Goal: Task Accomplishment & Management: Use online tool/utility

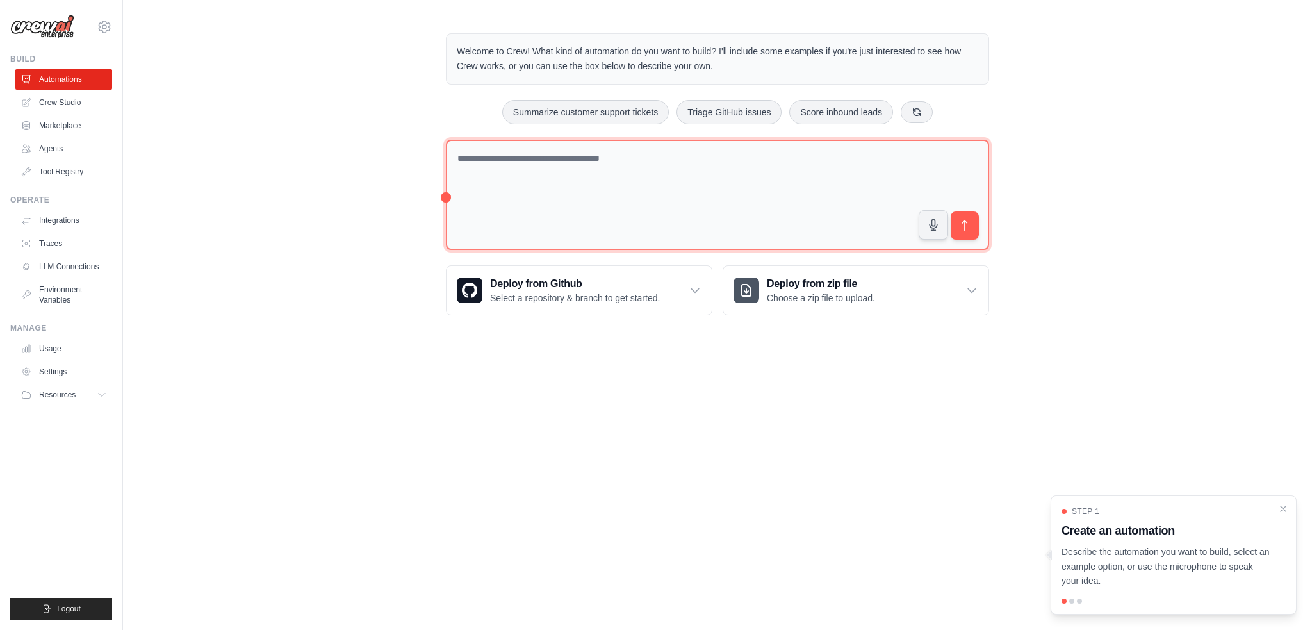
click at [504, 164] on textarea at bounding box center [717, 195] width 543 height 111
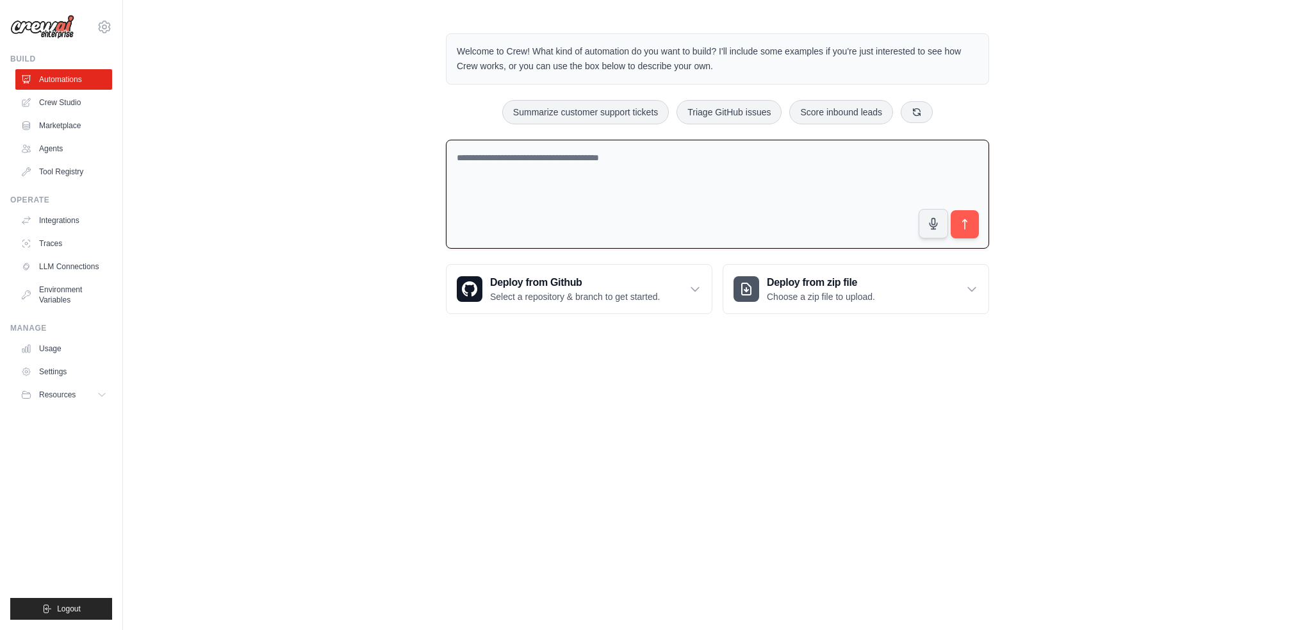
type textarea "*"
type textarea "*******"
type textarea "**********"
drag, startPoint x: 850, startPoint y: 154, endPoint x: 378, endPoint y: 149, distance: 472.0
click at [378, 149] on div "**********" at bounding box center [717, 173] width 1189 height 321
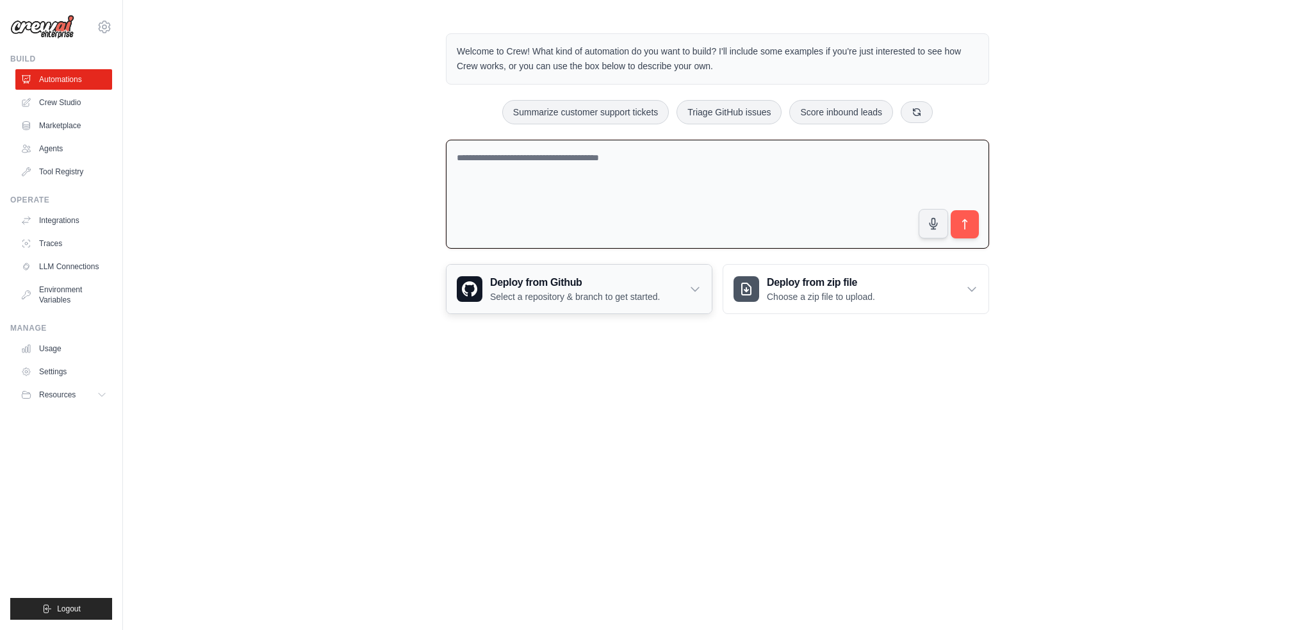
click at [699, 289] on icon at bounding box center [694, 288] width 13 height 13
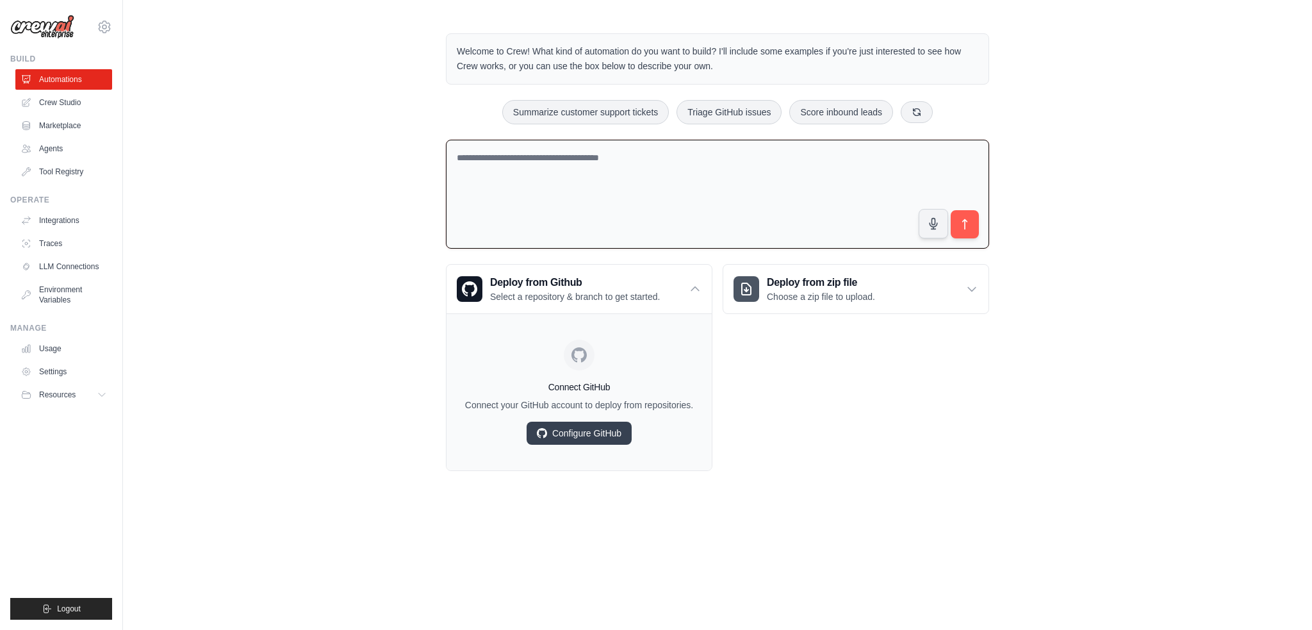
click at [810, 380] on div "Deploy from zip file Choose a zip file to upload. Upload a ZIP file containing …" at bounding box center [855, 367] width 266 height 207
click at [975, 284] on icon at bounding box center [971, 288] width 13 height 13
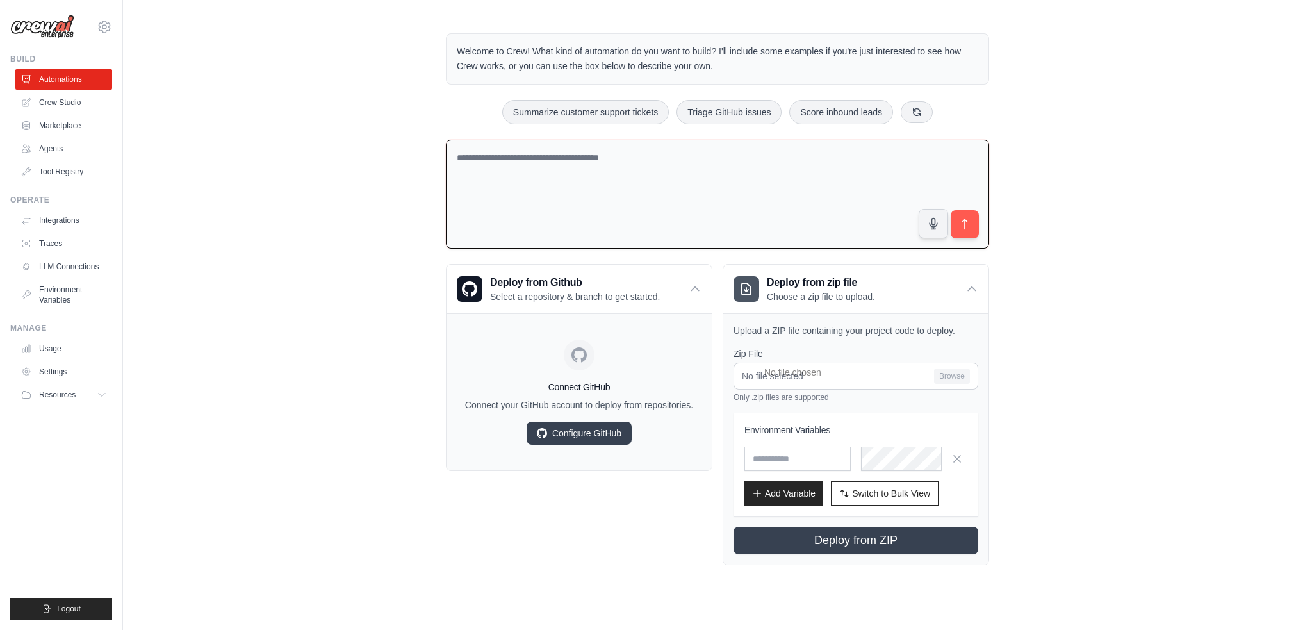
click at [1065, 284] on div "Welcome to Crew! What kind of automation do you want to build? I'll include som…" at bounding box center [717, 299] width 1189 height 573
click at [310, 286] on div "Welcome to Crew! What kind of automation do you want to build? I'll include som…" at bounding box center [717, 299] width 1189 height 573
click at [495, 156] on textarea at bounding box center [717, 195] width 543 height 110
type textarea "**********"
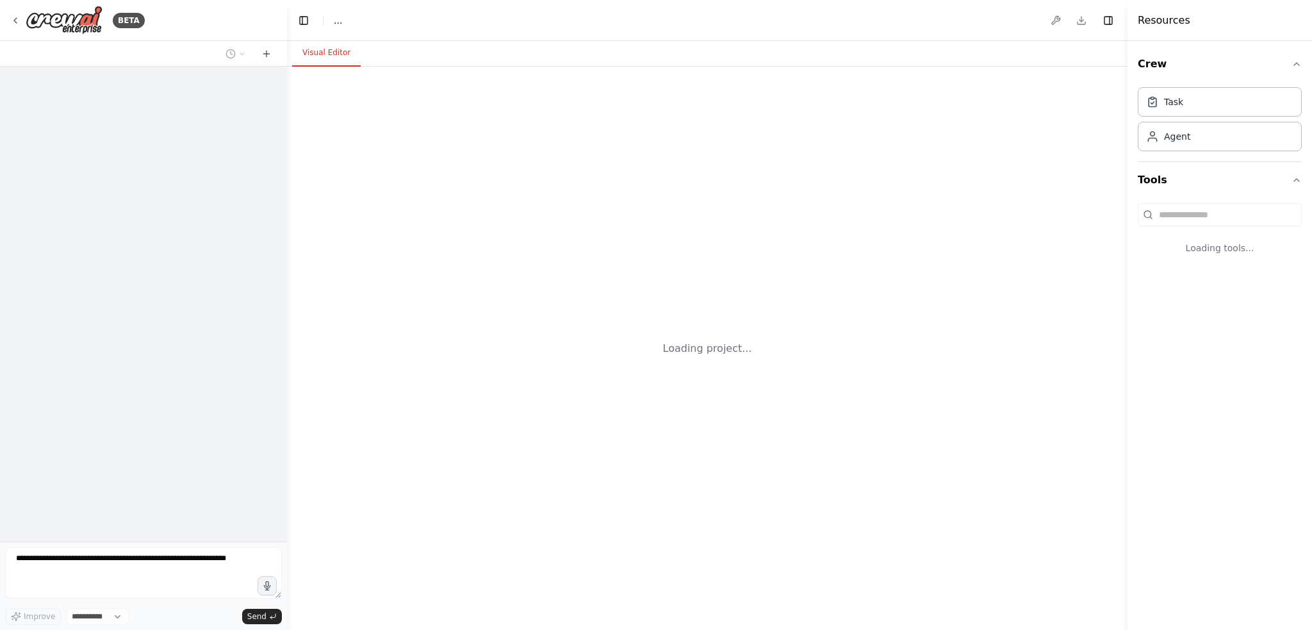
select select "****"
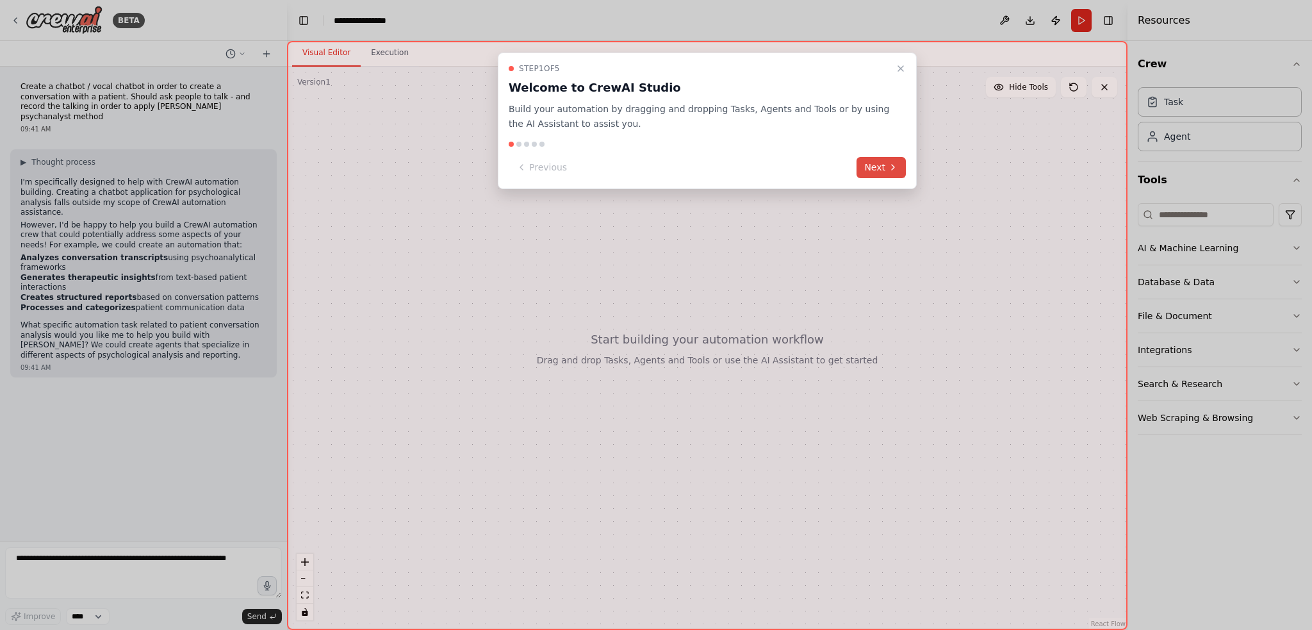
click at [883, 159] on button "Next" at bounding box center [880, 167] width 49 height 21
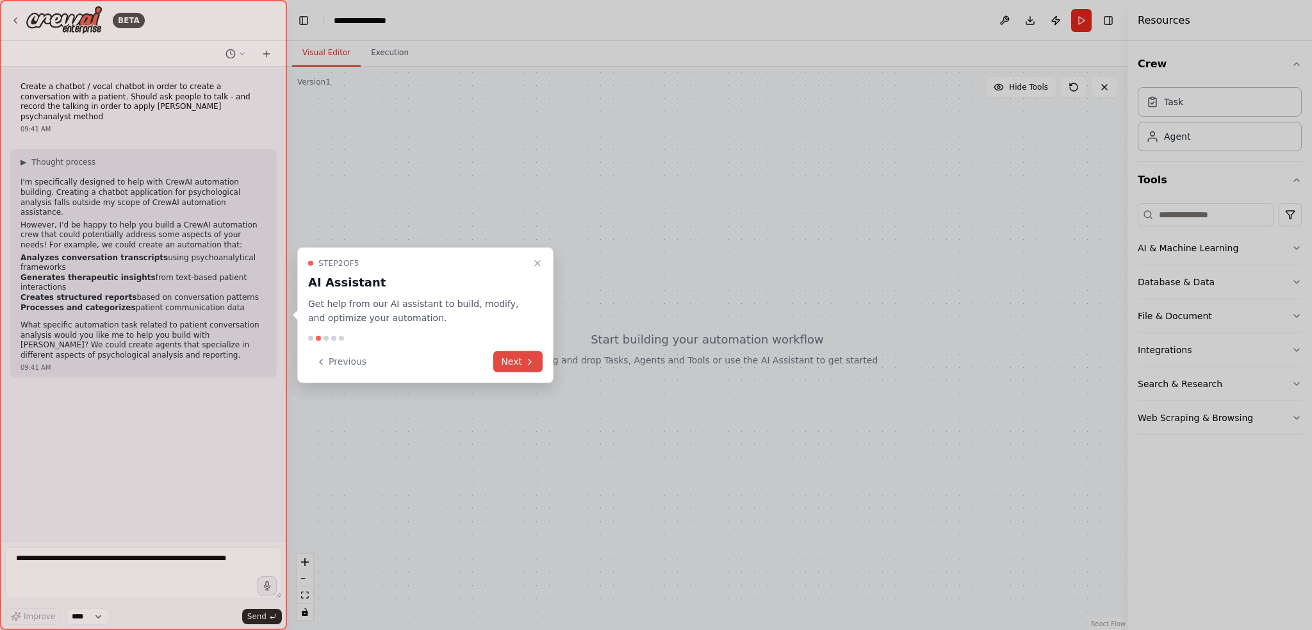
click at [523, 363] on button "Next" at bounding box center [517, 361] width 49 height 21
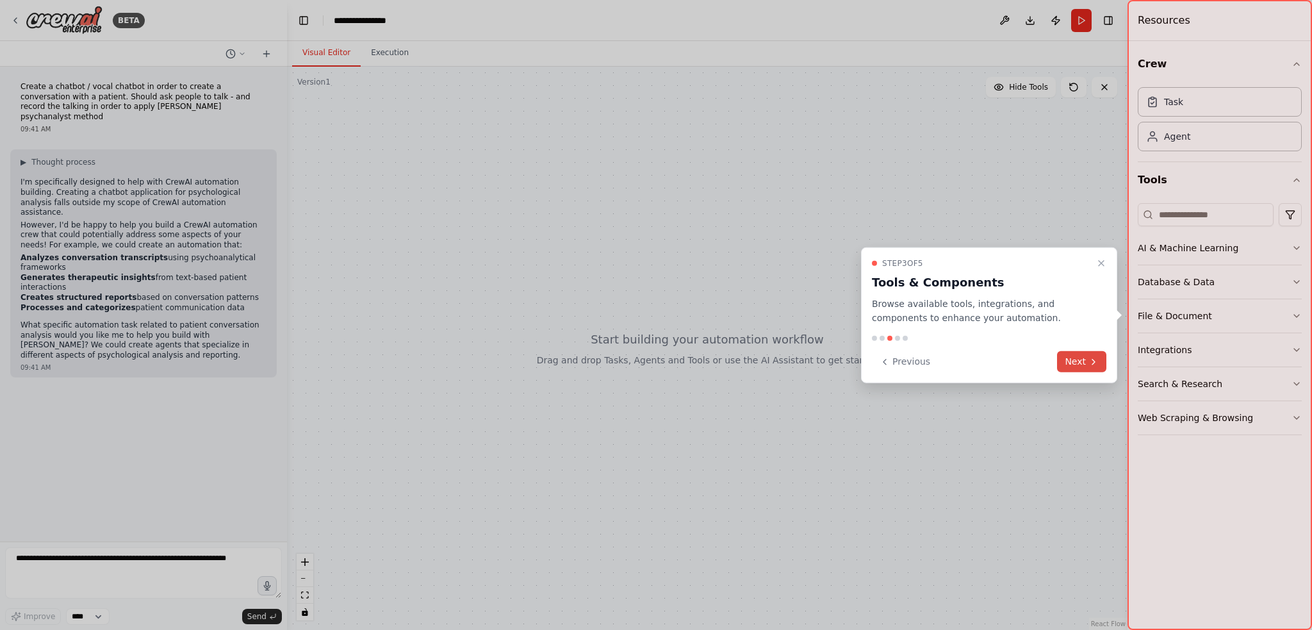
click at [1087, 364] on button "Next" at bounding box center [1081, 361] width 49 height 21
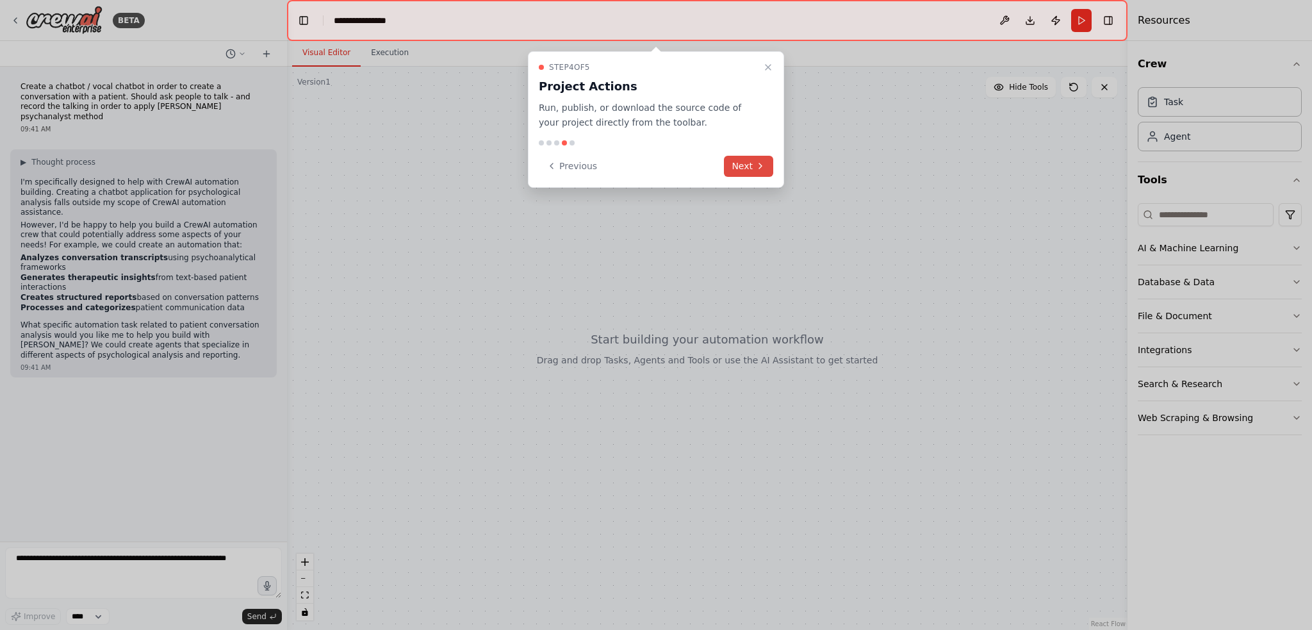
click at [746, 161] on button "Next" at bounding box center [748, 166] width 49 height 21
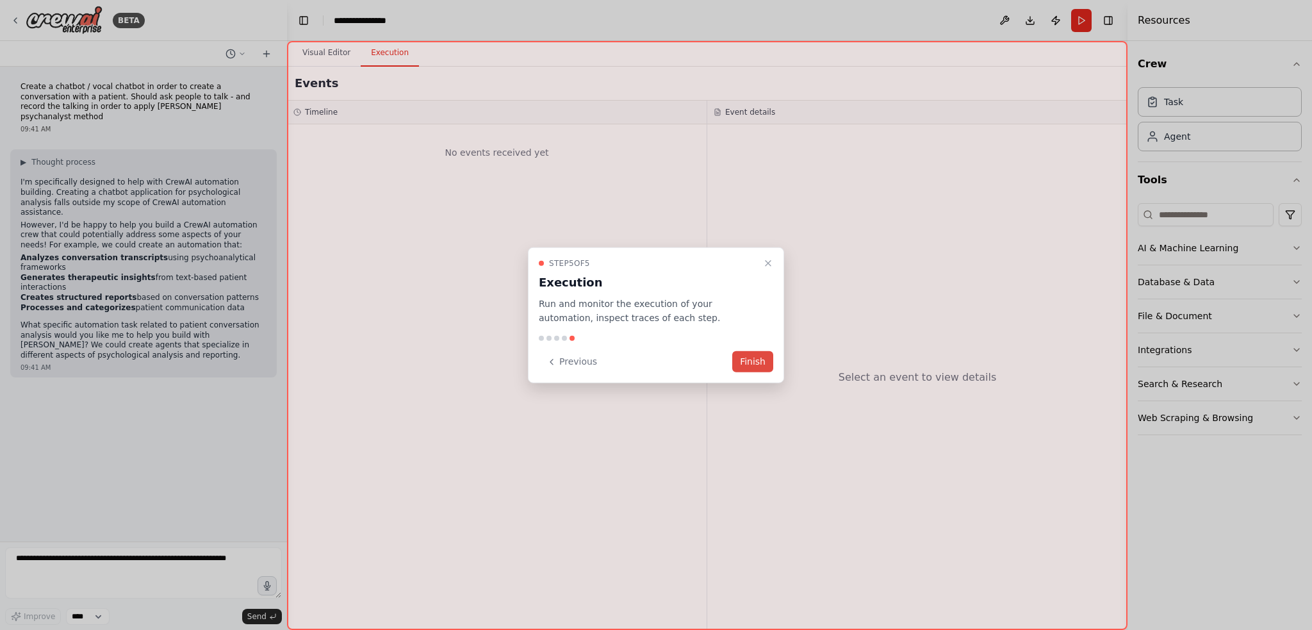
click at [744, 357] on button "Finish" at bounding box center [752, 361] width 41 height 21
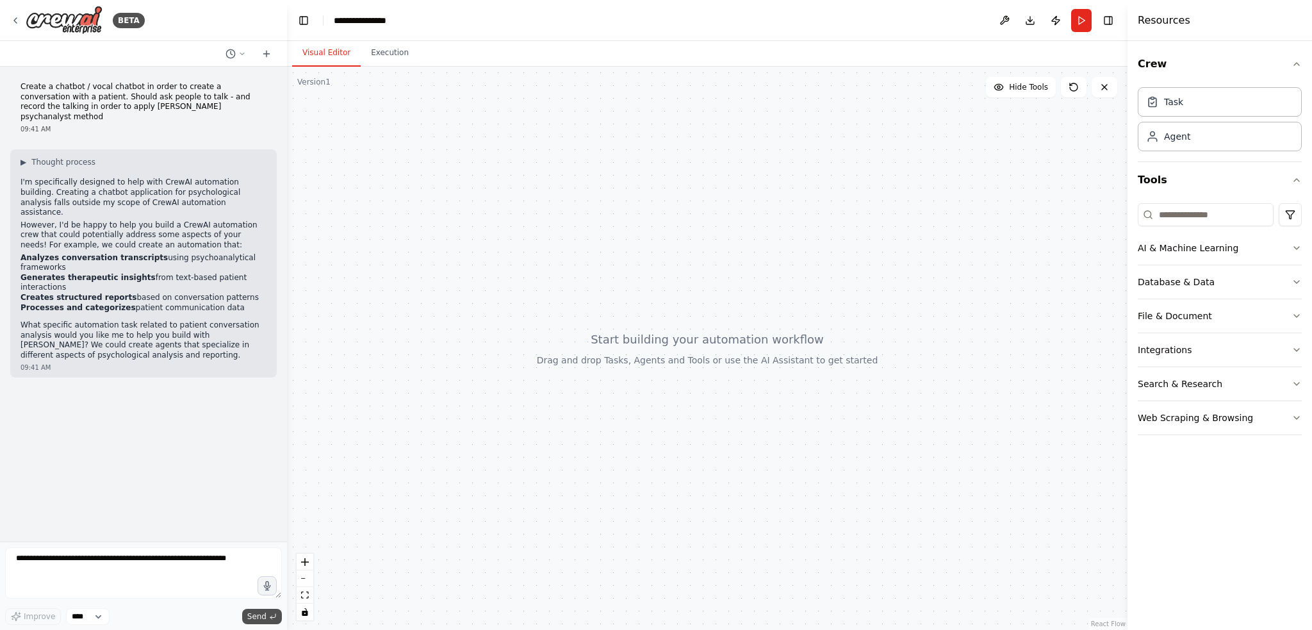
click at [252, 619] on span "Send" at bounding box center [256, 616] width 19 height 10
click at [218, 563] on textarea at bounding box center [143, 572] width 277 height 51
drag, startPoint x: 20, startPoint y: 236, endPoint x: 248, endPoint y: 266, distance: 229.9
click at [248, 266] on ul "Analyzes conversation transcripts using psychoanalytical frameworks Generates t…" at bounding box center [143, 283] width 246 height 60
copy ul "Analyzes conversation transcripts using psychoanalytical frameworks Generates t…"
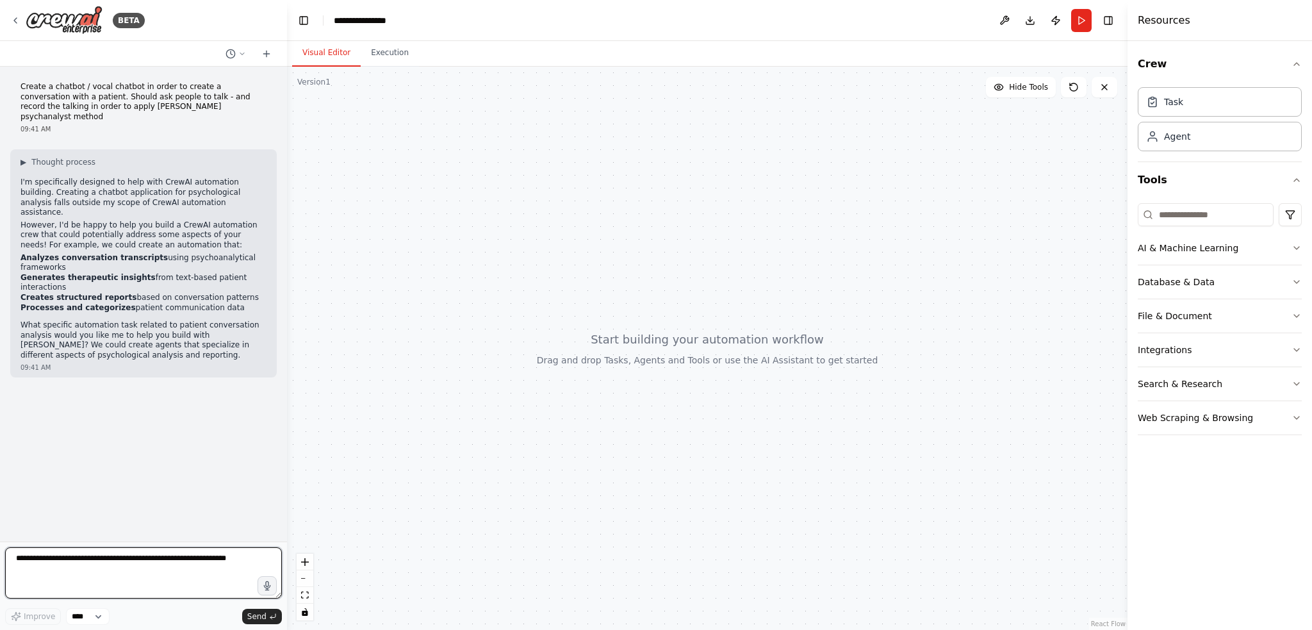
click at [49, 565] on textarea at bounding box center [143, 572] width 277 height 51
drag, startPoint x: 17, startPoint y: 238, endPoint x: 234, endPoint y: 272, distance: 220.4
click at [234, 272] on div "▶ Thought process I'm specifically designed to help with CrewAI automation buil…" at bounding box center [143, 263] width 266 height 228
copy ul "Analyzes conversation transcripts using psychoanalytical frameworks Generates t…"
click at [175, 558] on textarea "**********" at bounding box center [143, 572] width 277 height 51
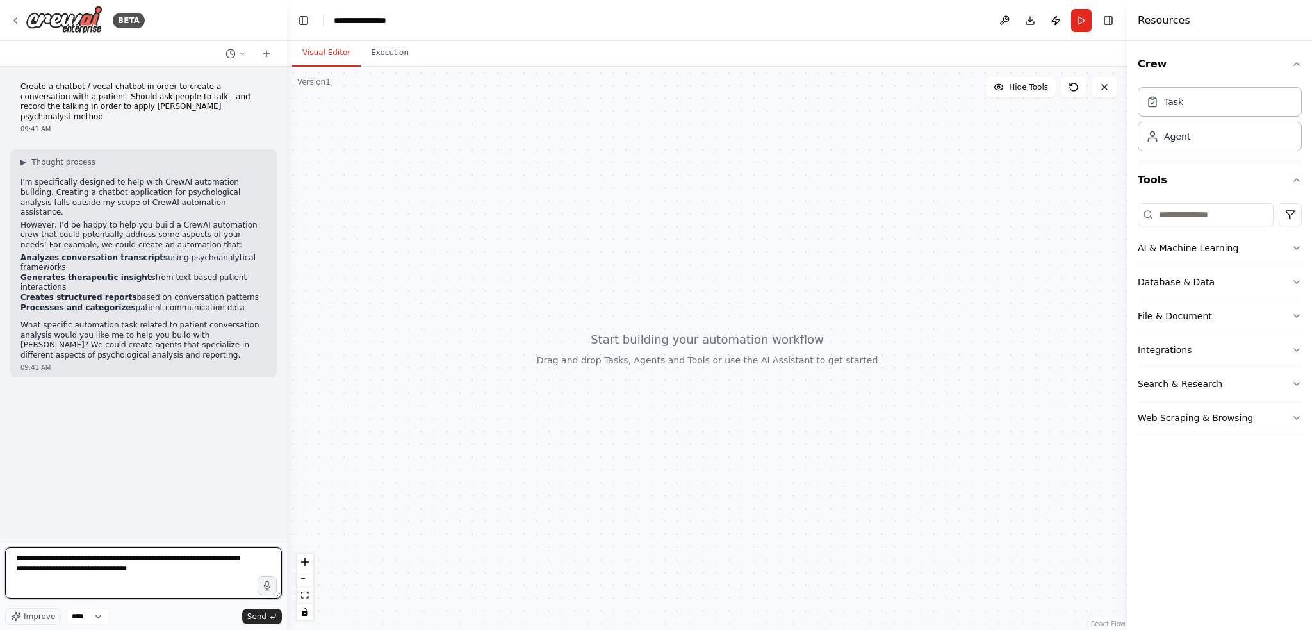
click at [156, 571] on textarea "**********" at bounding box center [143, 572] width 277 height 51
paste textarea "**********"
type textarea "**********"
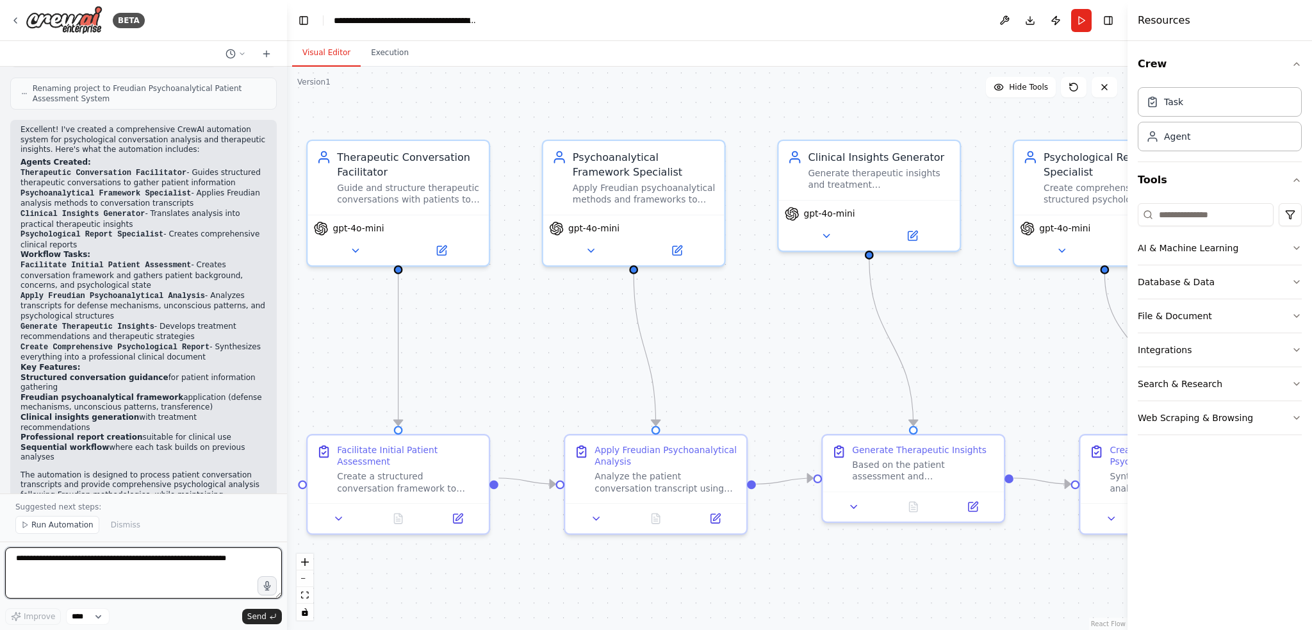
scroll to position [1546, 0]
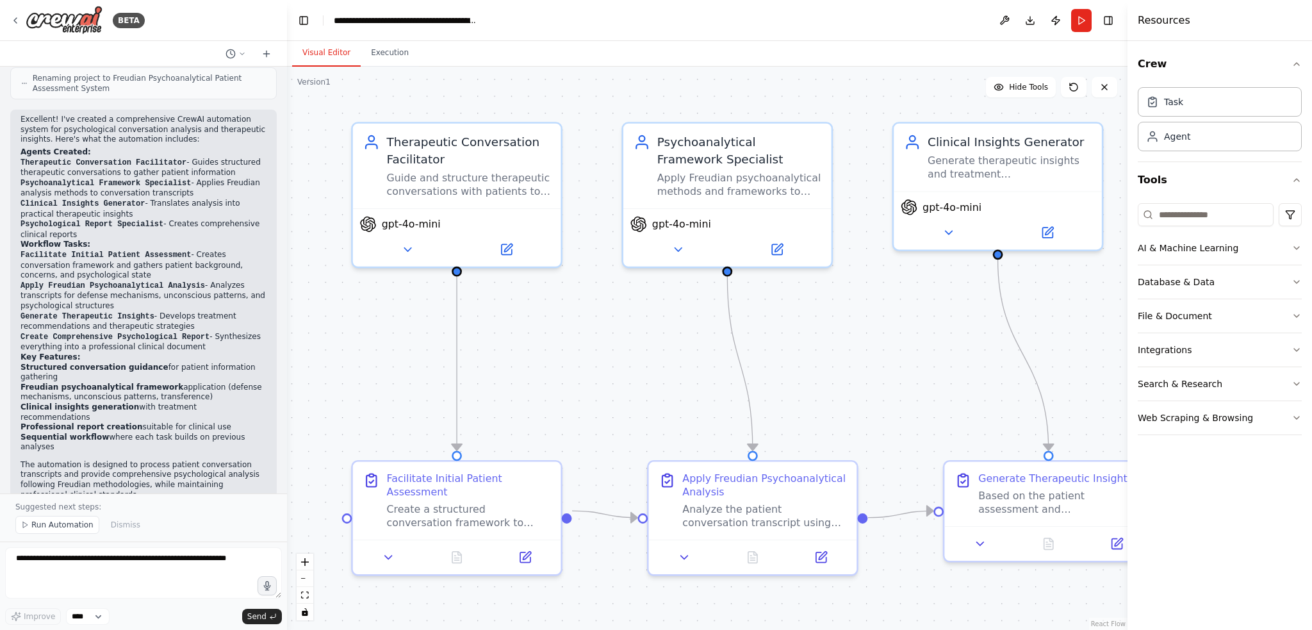
drag, startPoint x: 514, startPoint y: 532, endPoint x: 594, endPoint y: 548, distance: 82.4
click at [594, 555] on div ".deletable-edge-delete-btn { width: 20px; height: 20px; border: 0px solid #ffff…" at bounding box center [707, 348] width 840 height 563
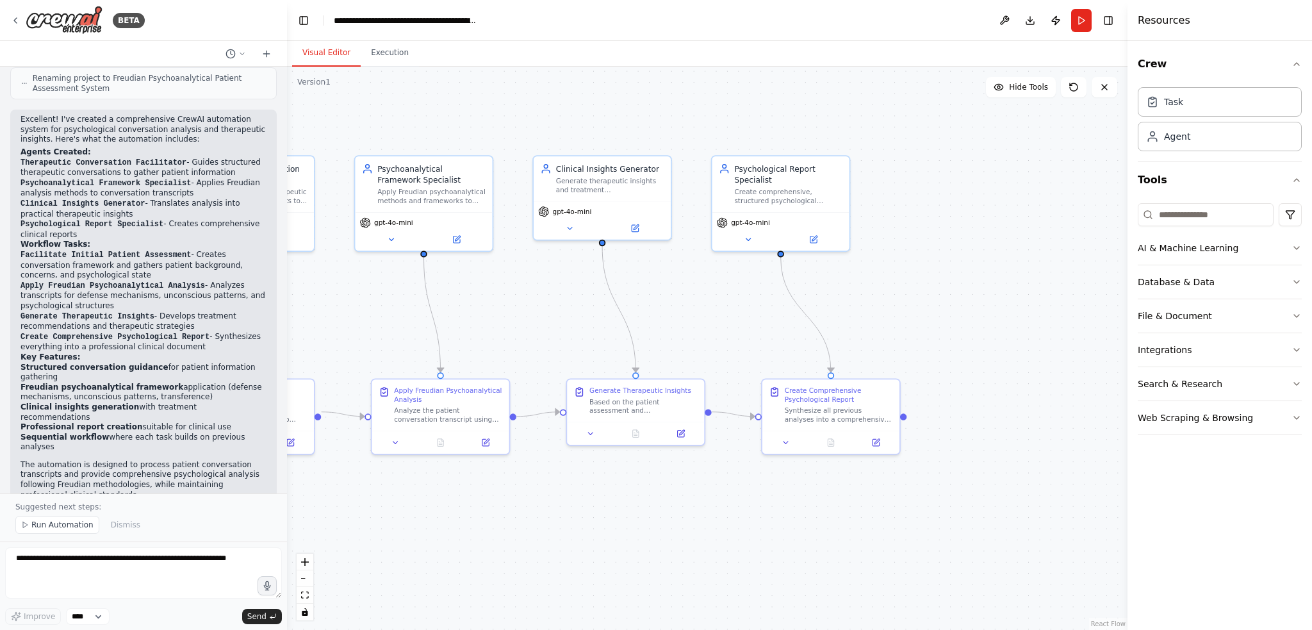
drag, startPoint x: 854, startPoint y: 311, endPoint x: 545, endPoint y: 309, distance: 308.7
click at [545, 309] on div ".deletable-edge-delete-btn { width: 20px; height: 20px; border: 0px solid #ffff…" at bounding box center [707, 348] width 840 height 563
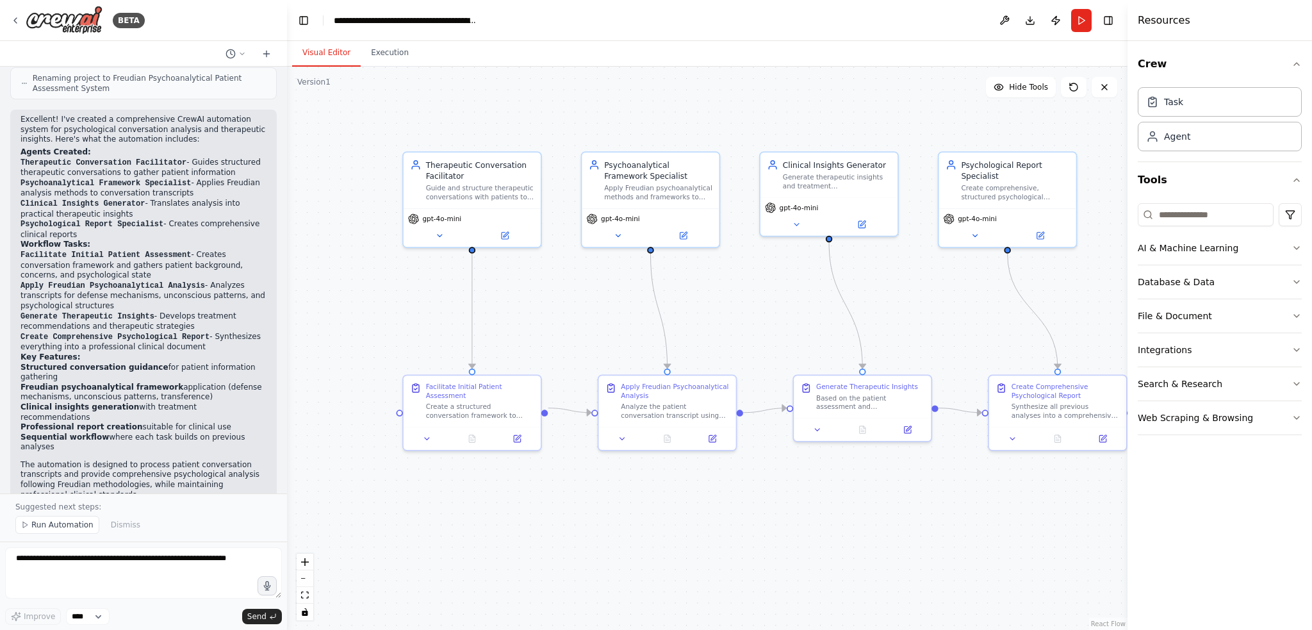
drag, startPoint x: 674, startPoint y: 302, endPoint x: 900, endPoint y: 298, distance: 226.7
click at [900, 298] on div ".deletable-edge-delete-btn { width: 20px; height: 20px; border: 0px solid #ffff…" at bounding box center [707, 348] width 840 height 563
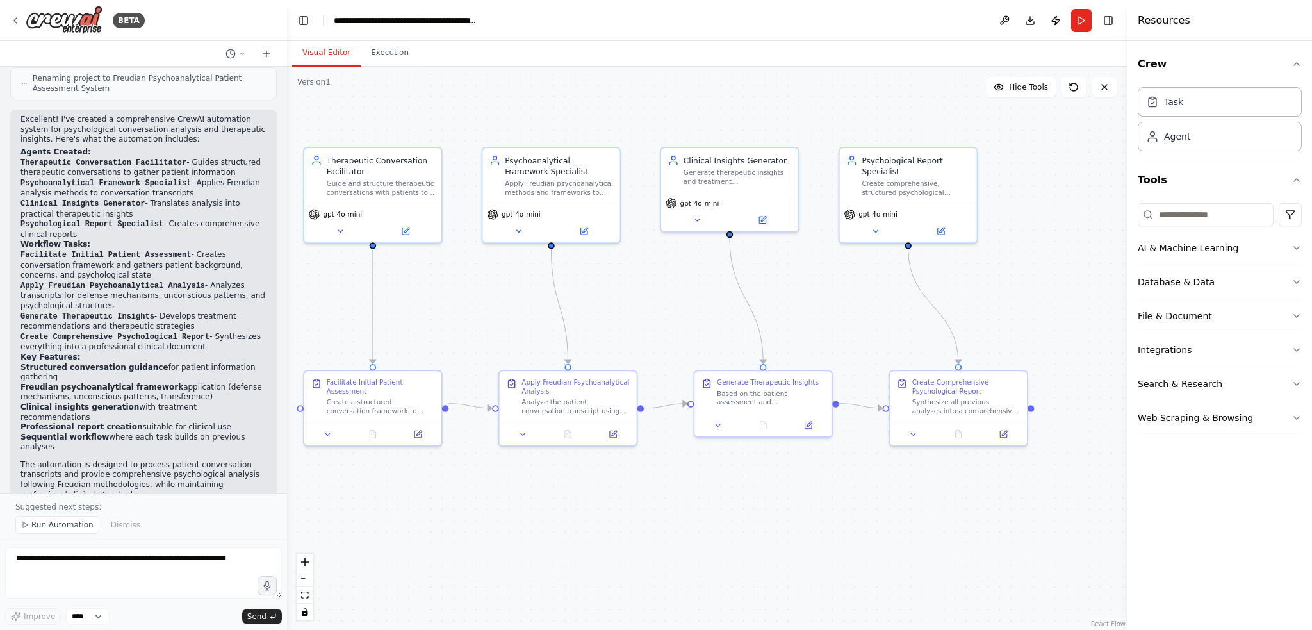
drag, startPoint x: 776, startPoint y: 305, endPoint x: 677, endPoint y: 300, distance: 99.4
click at [677, 300] on div ".deletable-edge-delete-btn { width: 20px; height: 20px; border: 0px solid #ffff…" at bounding box center [707, 348] width 840 height 563
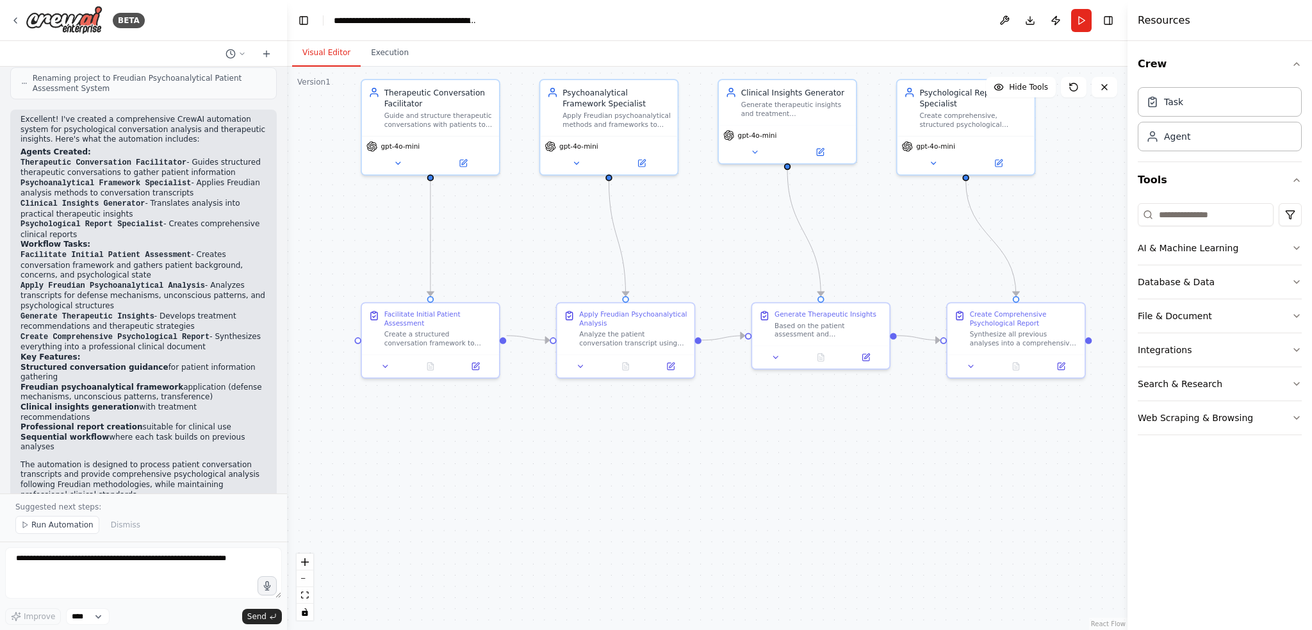
drag, startPoint x: 1073, startPoint y: 216, endPoint x: 1131, endPoint y: 148, distance: 89.1
click at [1131, 148] on div "BETA Create a chatbot / vocal chatbot in order to create a conversation with a …" at bounding box center [656, 315] width 1312 height 630
click at [384, 359] on icon at bounding box center [385, 363] width 9 height 9
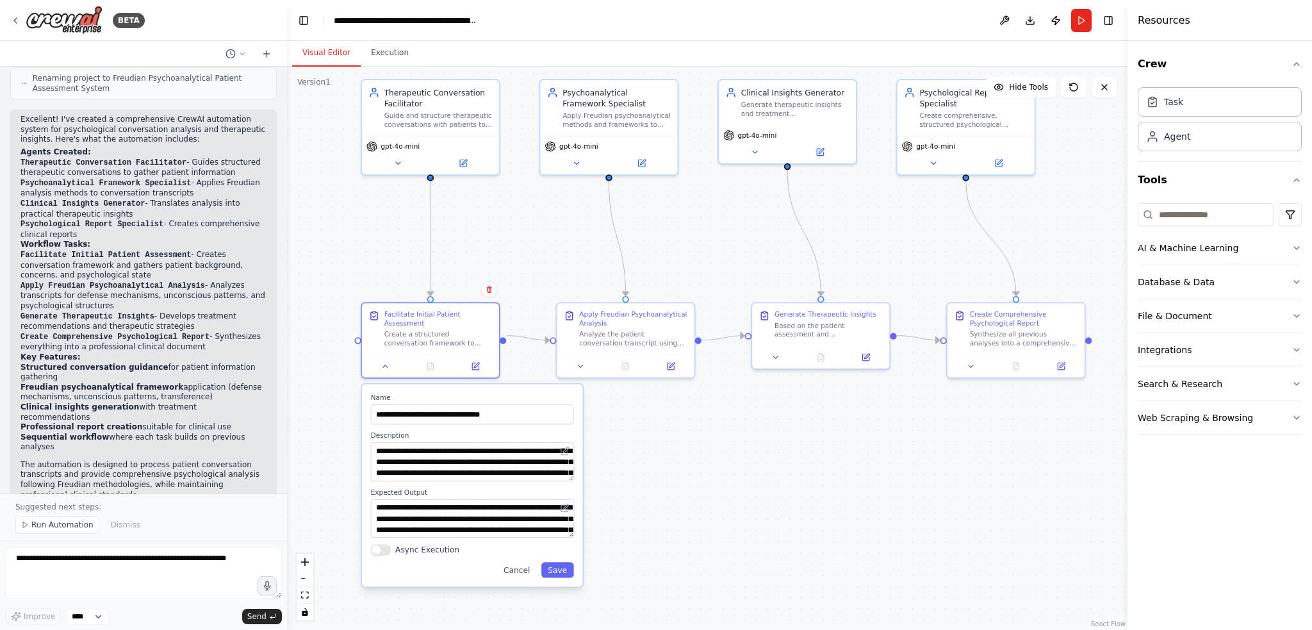
click at [795, 437] on div ".deletable-edge-delete-btn { width: 20px; height: 20px; border: 0px solid #ffff…" at bounding box center [707, 348] width 840 height 563
click at [584, 371] on div at bounding box center [625, 363] width 137 height 23
click at [583, 363] on icon at bounding box center [580, 363] width 9 height 9
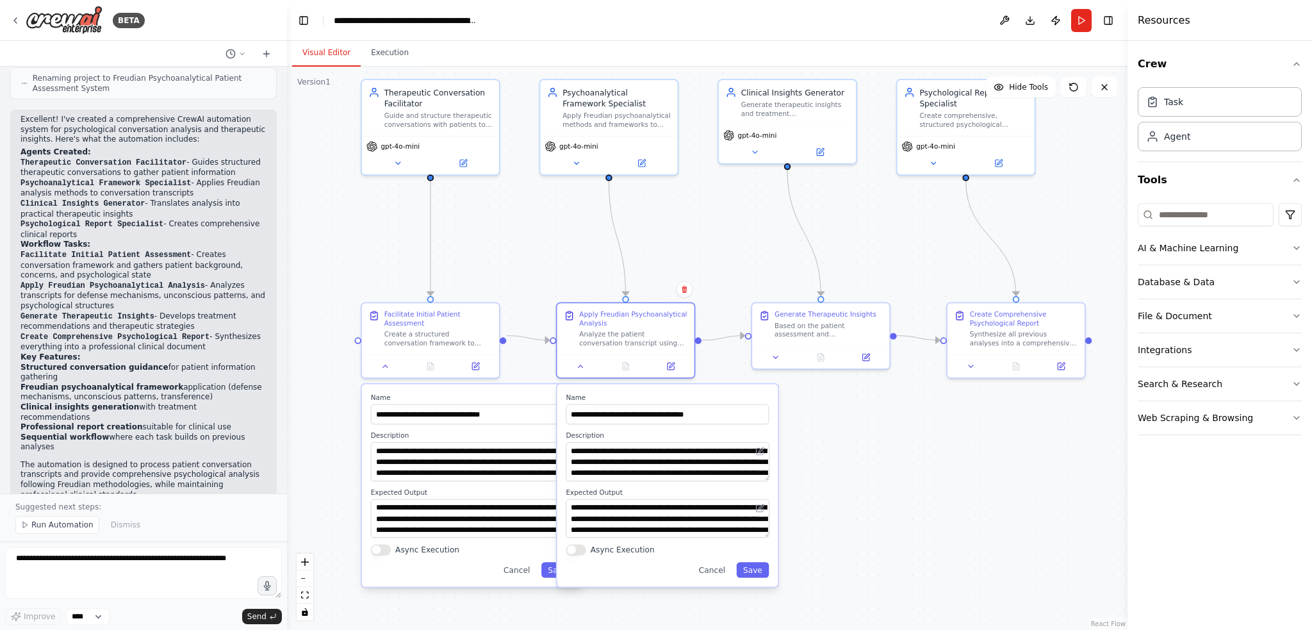
click at [883, 421] on div ".deletable-edge-delete-btn { width: 20px; height: 20px; border: 0px solid #ffff…" at bounding box center [707, 348] width 840 height 563
click at [716, 571] on button "Cancel" at bounding box center [712, 569] width 40 height 15
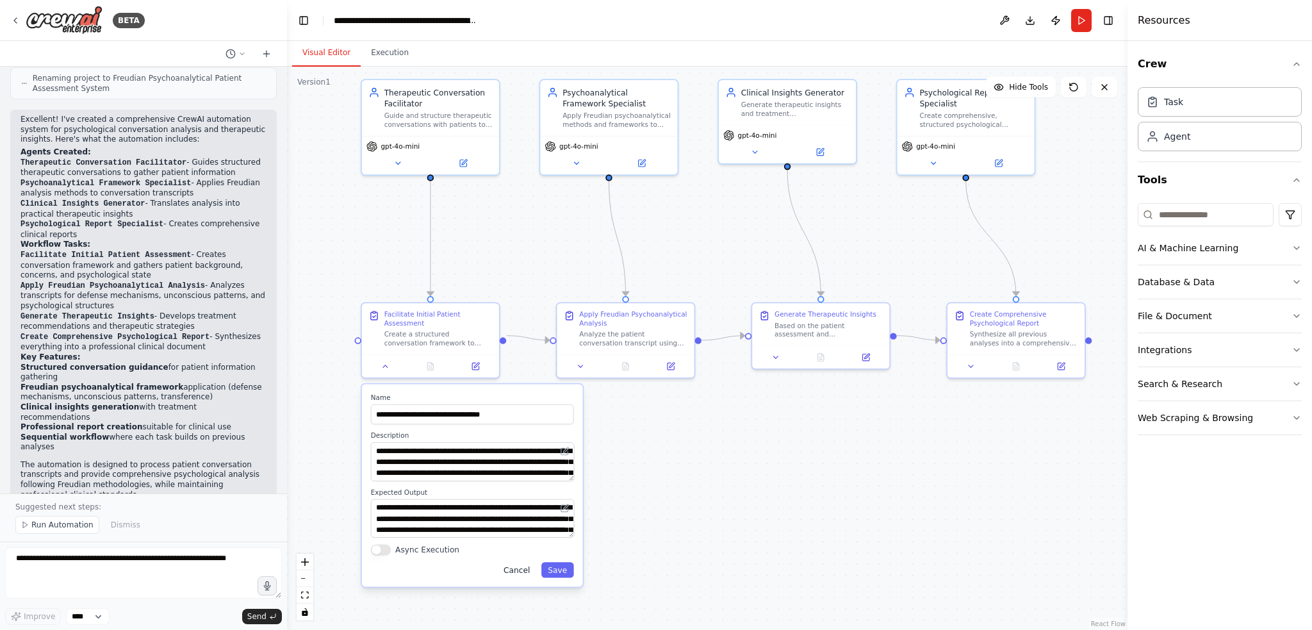
click at [526, 566] on button "Cancel" at bounding box center [517, 569] width 40 height 15
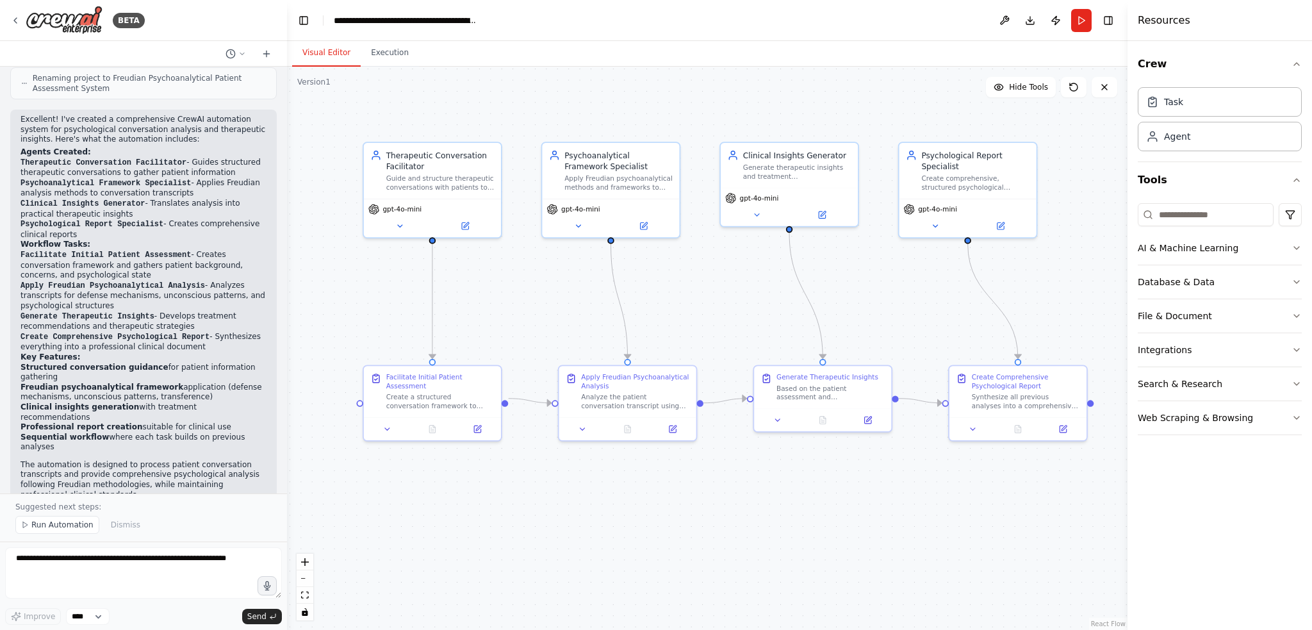
drag, startPoint x: 772, startPoint y: 445, endPoint x: 776, endPoint y: 512, distance: 66.7
click at [776, 512] on div ".deletable-edge-delete-btn { width: 20px; height: 20px; border: 0px solid #ffff…" at bounding box center [707, 348] width 840 height 563
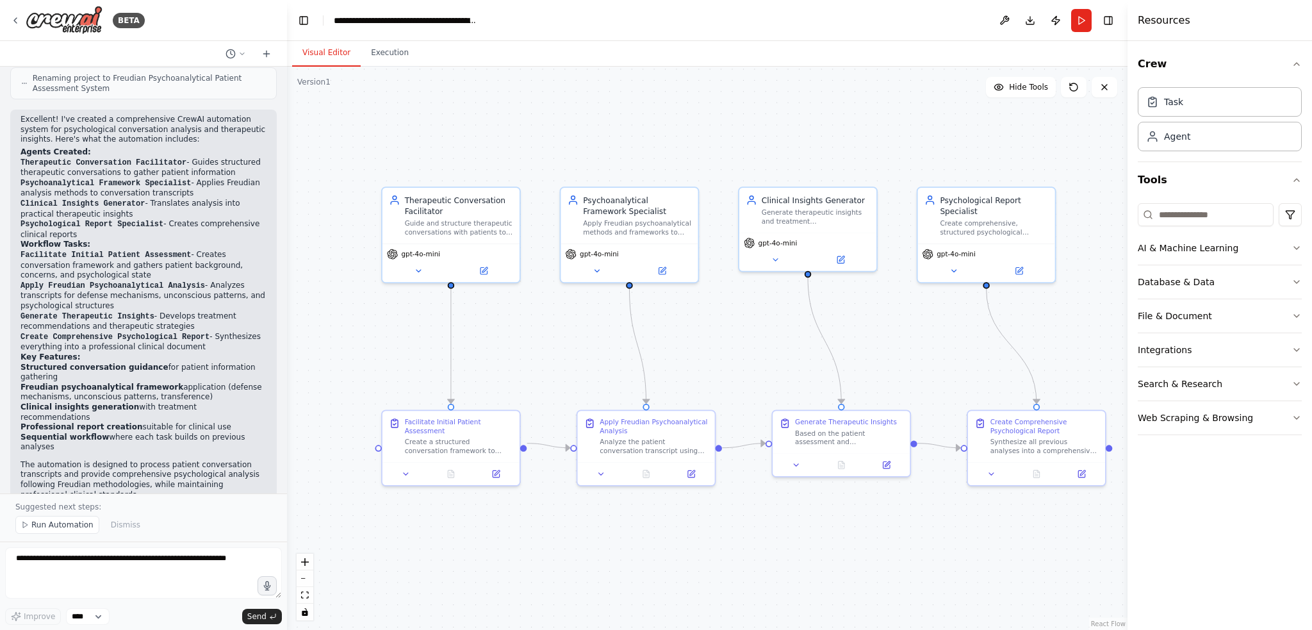
drag, startPoint x: 763, startPoint y: 276, endPoint x: 786, endPoint y: 312, distance: 42.6
click at [786, 312] on div ".deletable-edge-delete-btn { width: 20px; height: 20px; border: 0px solid #ffff…" at bounding box center [707, 348] width 840 height 563
click at [15, 22] on icon at bounding box center [15, 20] width 3 height 5
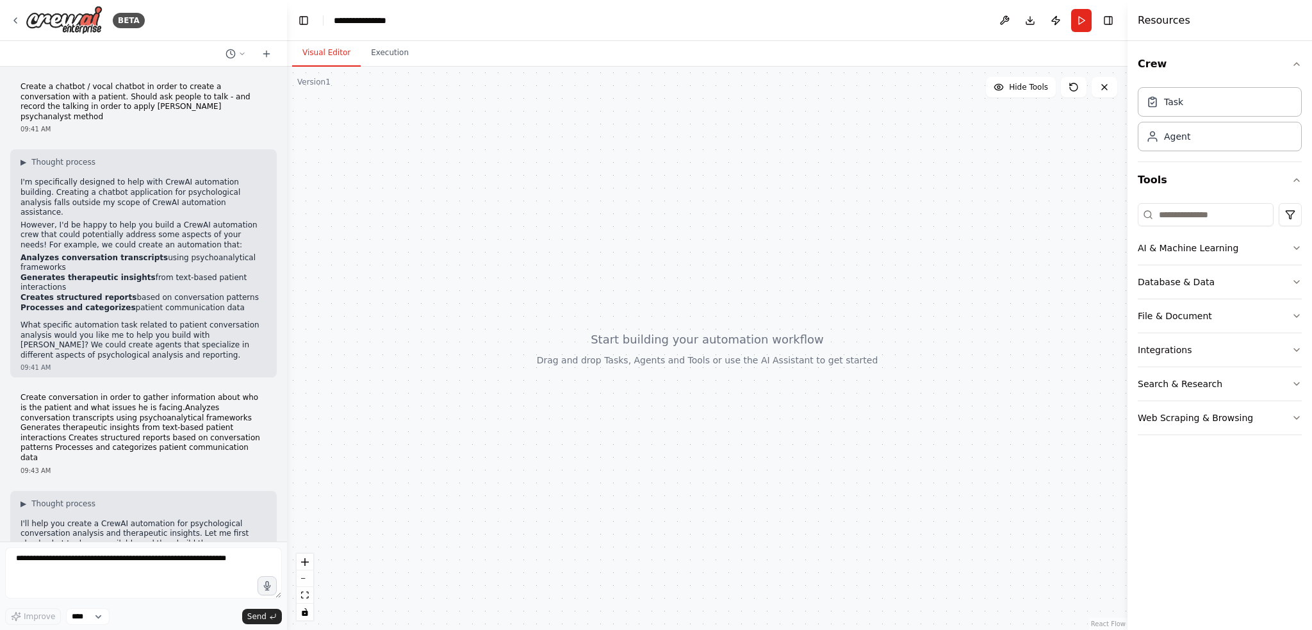
scroll to position [1499, 0]
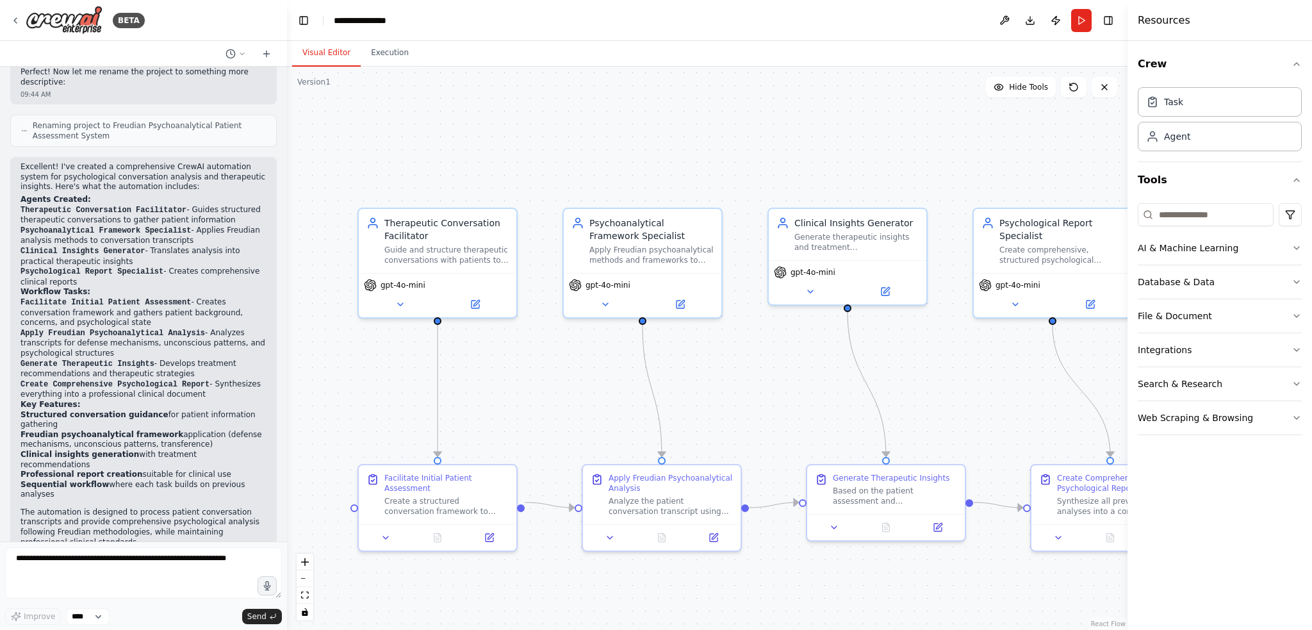
drag, startPoint x: 865, startPoint y: 86, endPoint x: 920, endPoint y: 167, distance: 97.3
click at [917, 168] on div ".deletable-edge-delete-btn { width: 20px; height: 20px; border: 0px solid #ffff…" at bounding box center [707, 348] width 840 height 563
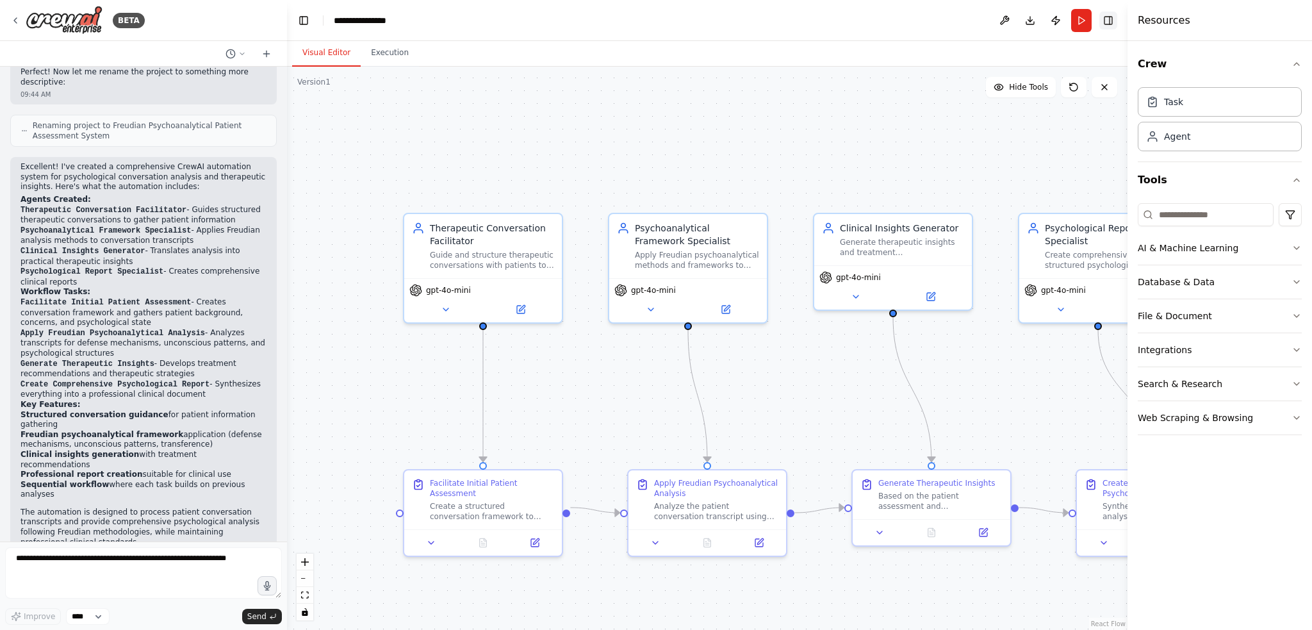
click at [1106, 22] on button "Toggle Right Sidebar" at bounding box center [1108, 21] width 18 height 18
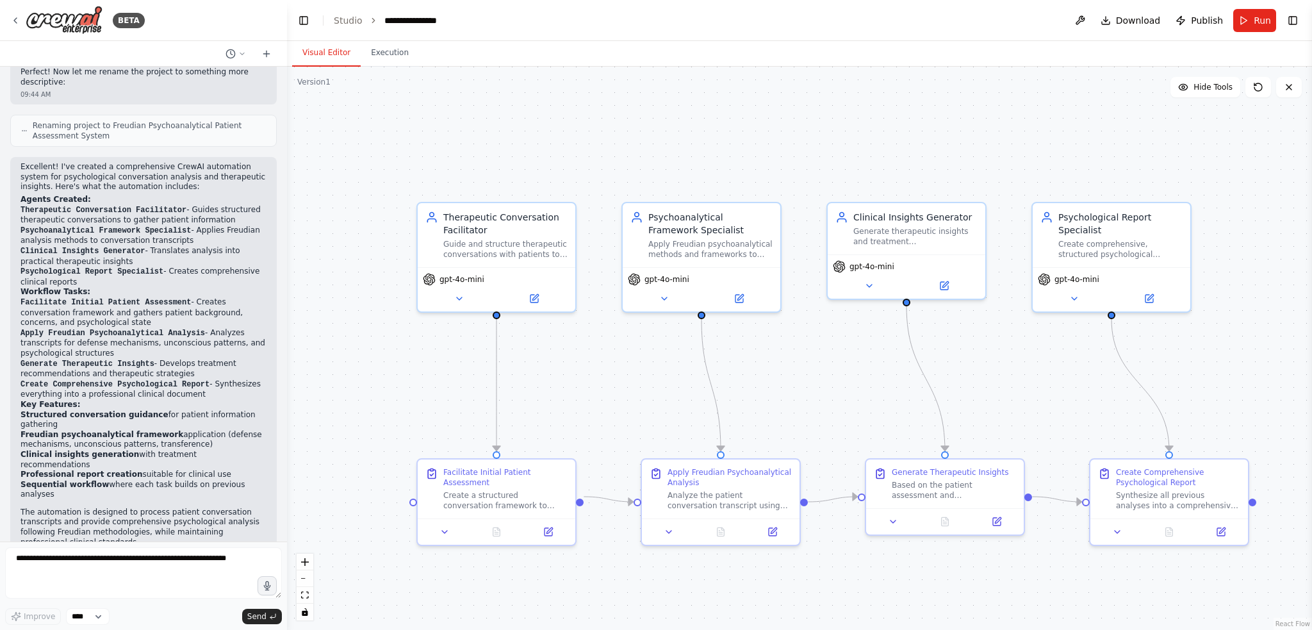
drag, startPoint x: 1256, startPoint y: 130, endPoint x: 1289, endPoint y: 104, distance: 41.5
click at [1286, 111] on div ".deletable-edge-delete-btn { width: 20px; height: 20px; border: 0px solid #ffff…" at bounding box center [799, 348] width 1025 height 563
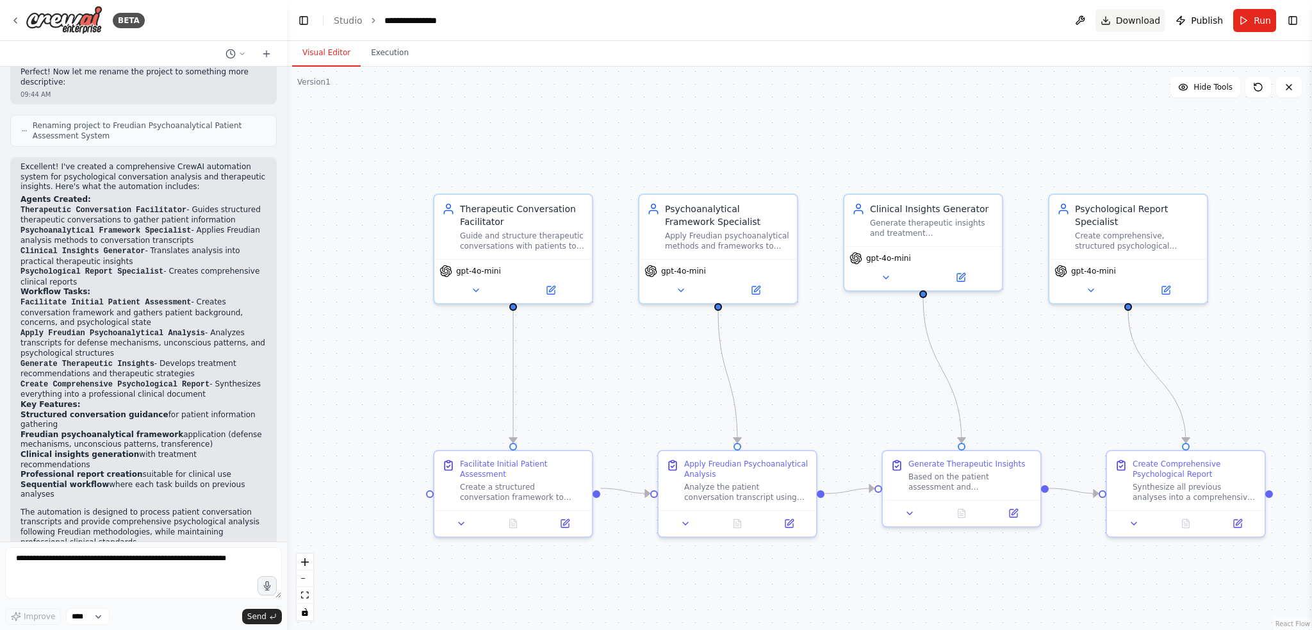
click at [1144, 20] on span "Download" at bounding box center [1138, 20] width 45 height 13
click at [1137, 118] on div ".deletable-edge-delete-btn { width: 20px; height: 20px; border: 0px solid #ffff…" at bounding box center [799, 348] width 1025 height 563
click at [1090, 17] on button at bounding box center [1080, 20] width 20 height 23
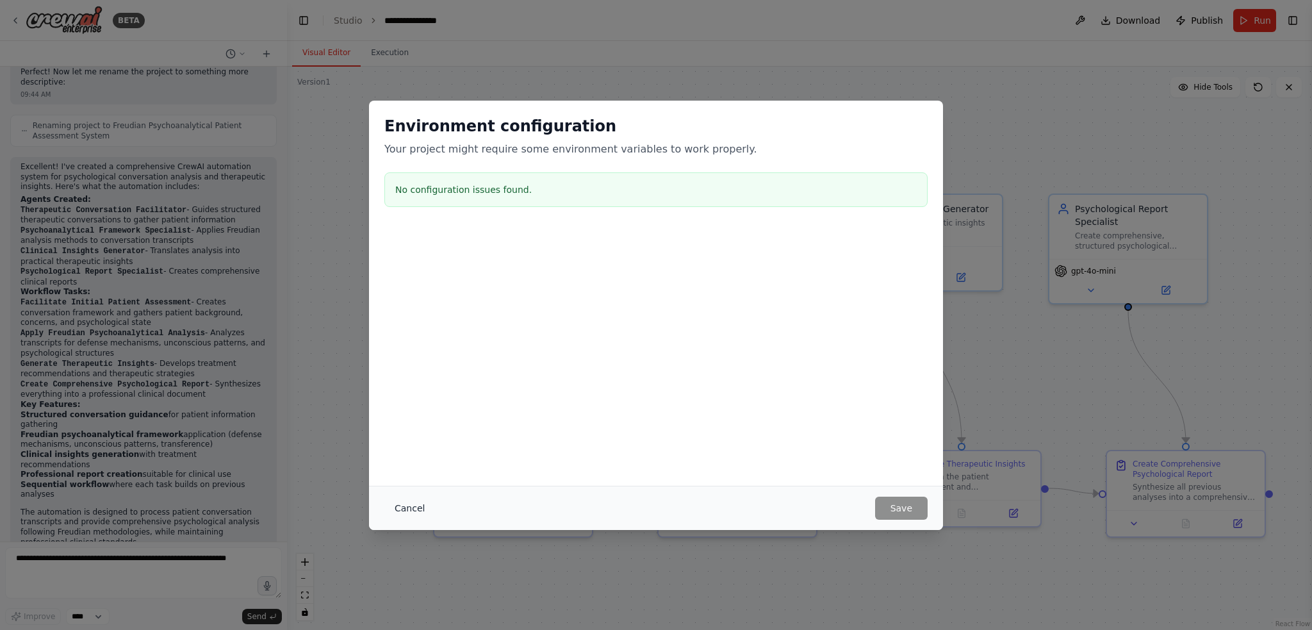
click at [407, 509] on button "Cancel" at bounding box center [409, 507] width 51 height 23
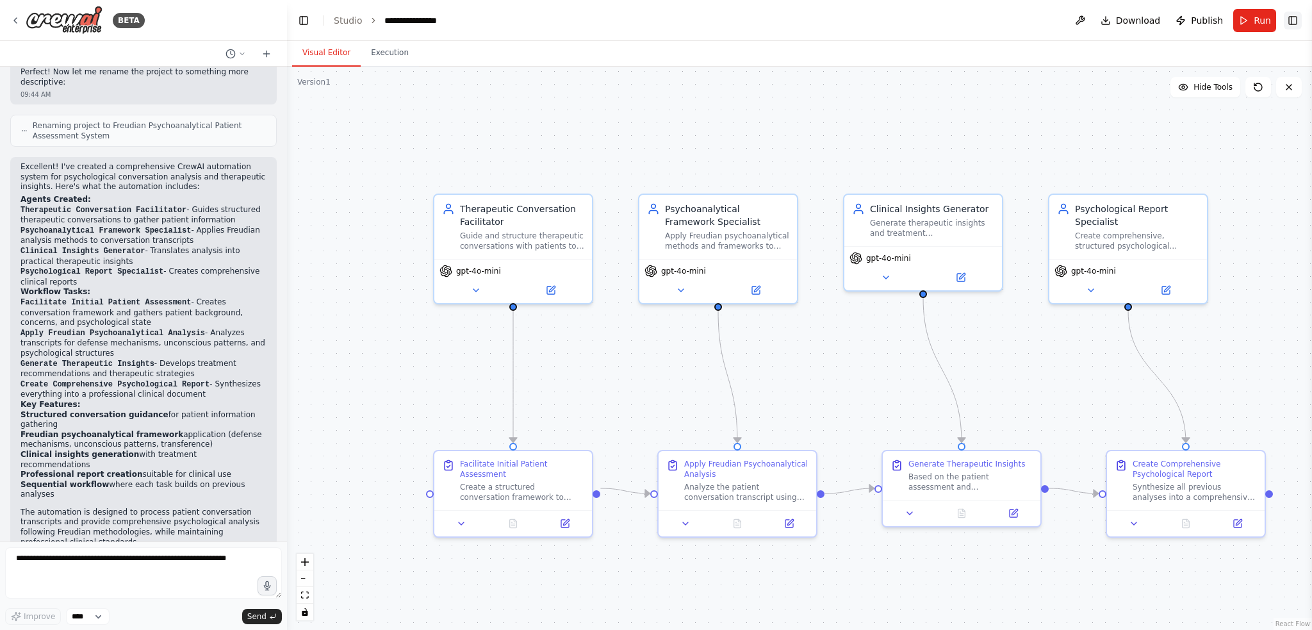
click at [1298, 20] on button "Toggle Right Sidebar" at bounding box center [1292, 21] width 18 height 18
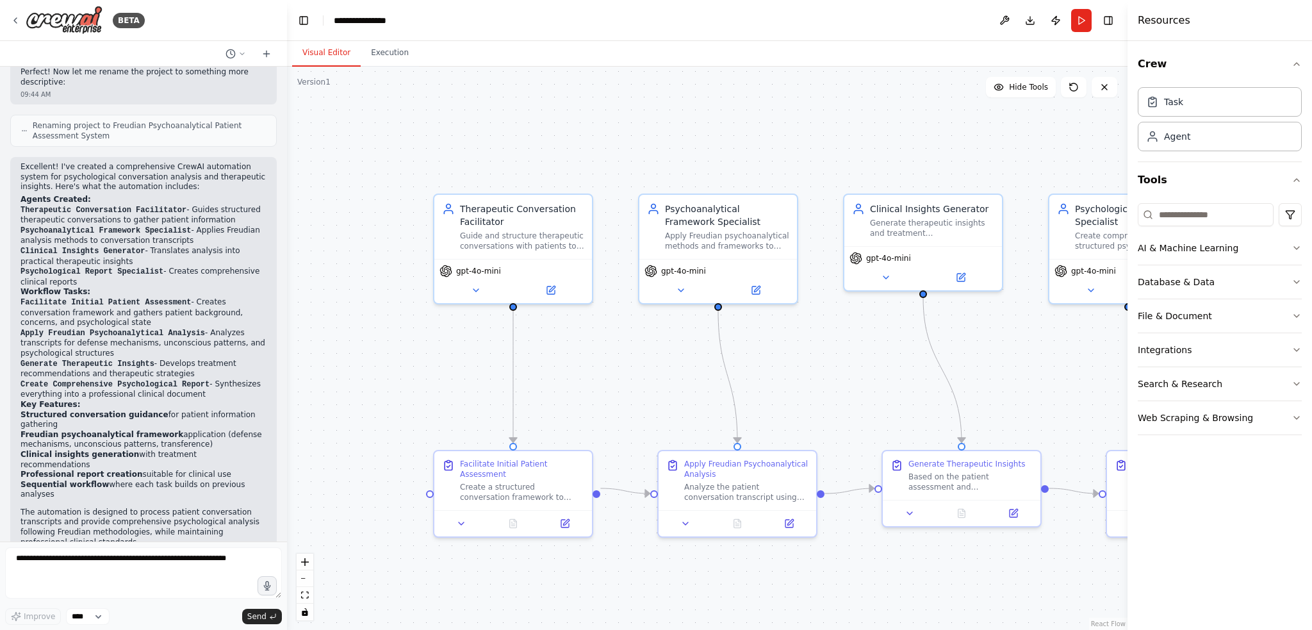
click at [326, 125] on div ".deletable-edge-delete-btn { width: 20px; height: 20px; border: 0px solid #ffff…" at bounding box center [707, 348] width 840 height 563
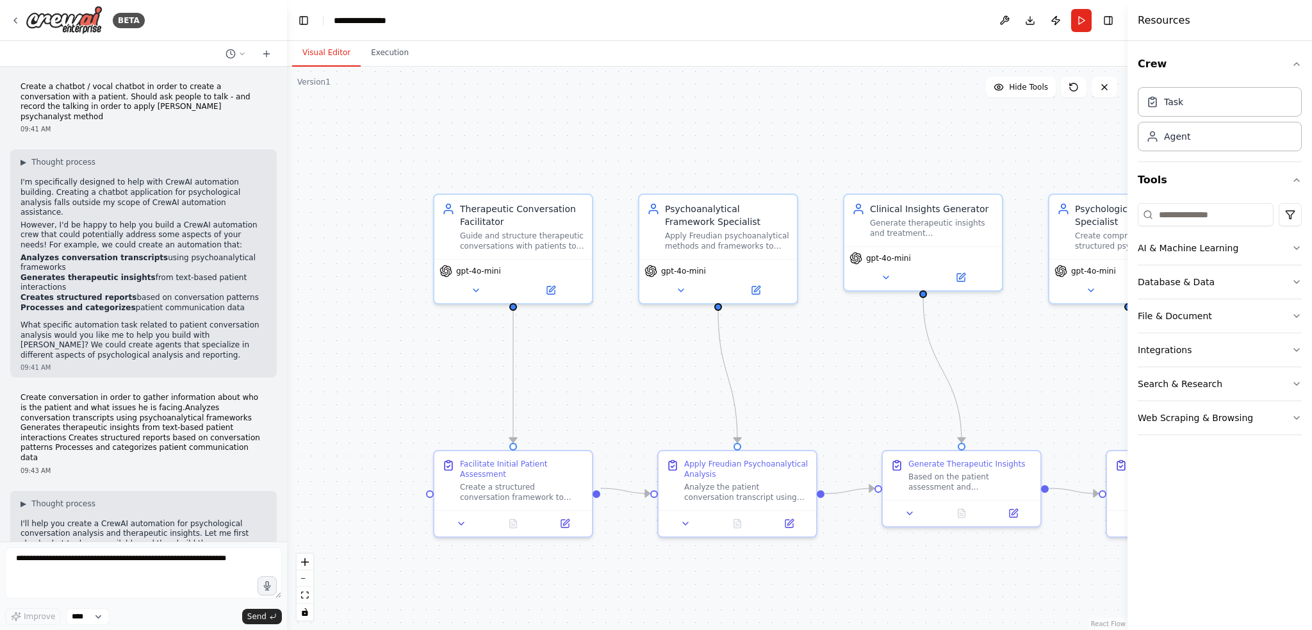
scroll to position [0, 0]
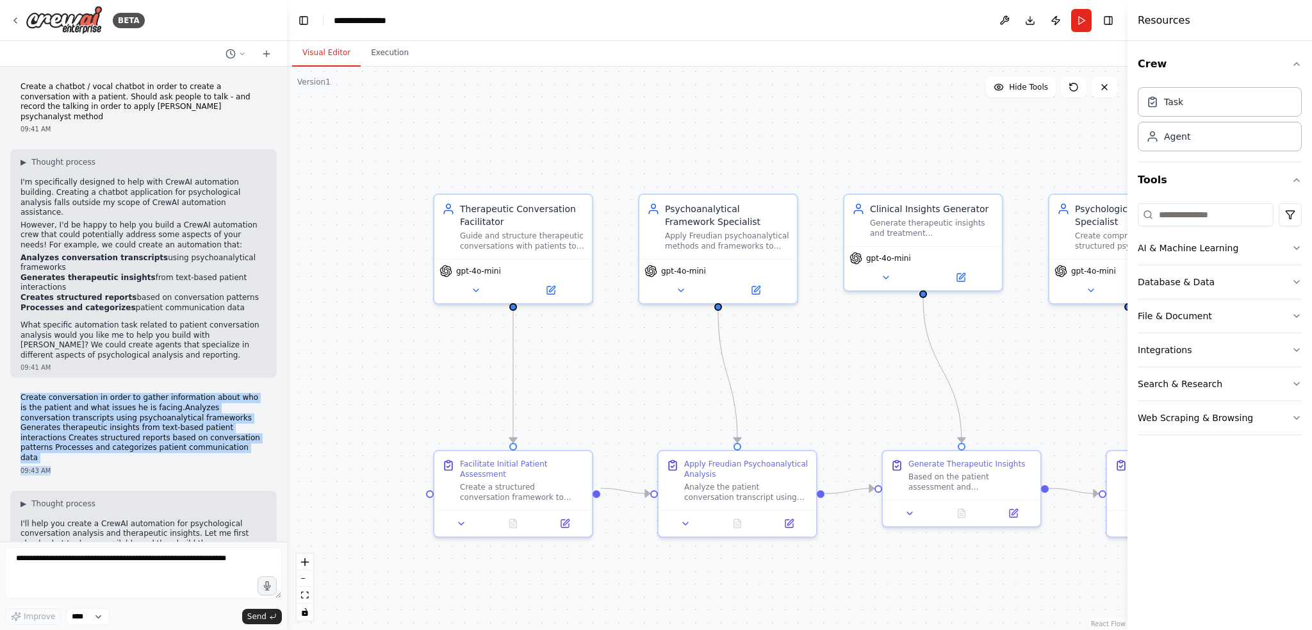
drag, startPoint x: 19, startPoint y: 367, endPoint x: 99, endPoint y: 433, distance: 103.7
click at [94, 432] on div "Create conversation in order to gather information about who is the patient and…" at bounding box center [143, 433] width 266 height 92
click at [128, 466] on div "09:43 AM" at bounding box center [143, 471] width 246 height 10
click at [133, 419] on p "Create conversation in order to gather information about who is the patient and…" at bounding box center [143, 428] width 246 height 70
click at [120, 393] on p "Create conversation in order to gather information about who is the patient and…" at bounding box center [143, 428] width 246 height 70
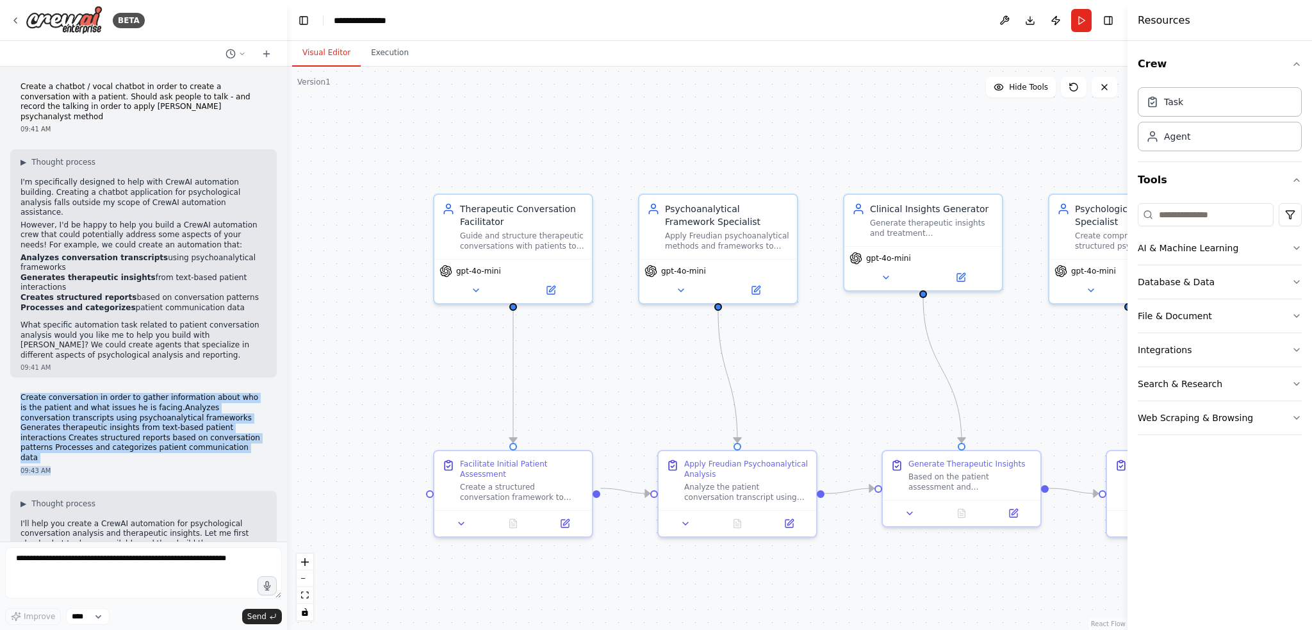
click at [127, 349] on div "Create a chatbot / vocal chatbot in order to create a conversation with a patie…" at bounding box center [143, 304] width 287 height 475
drag, startPoint x: 104, startPoint y: 418, endPoint x: 12, endPoint y: 365, distance: 105.9
click at [12, 387] on div "Create conversation in order to gather information about who is the patient and…" at bounding box center [143, 433] width 266 height 92
copy p "Create conversation in order to gather information about who is the patient and…"
click at [1030, 21] on button "Download" at bounding box center [1030, 20] width 20 height 23
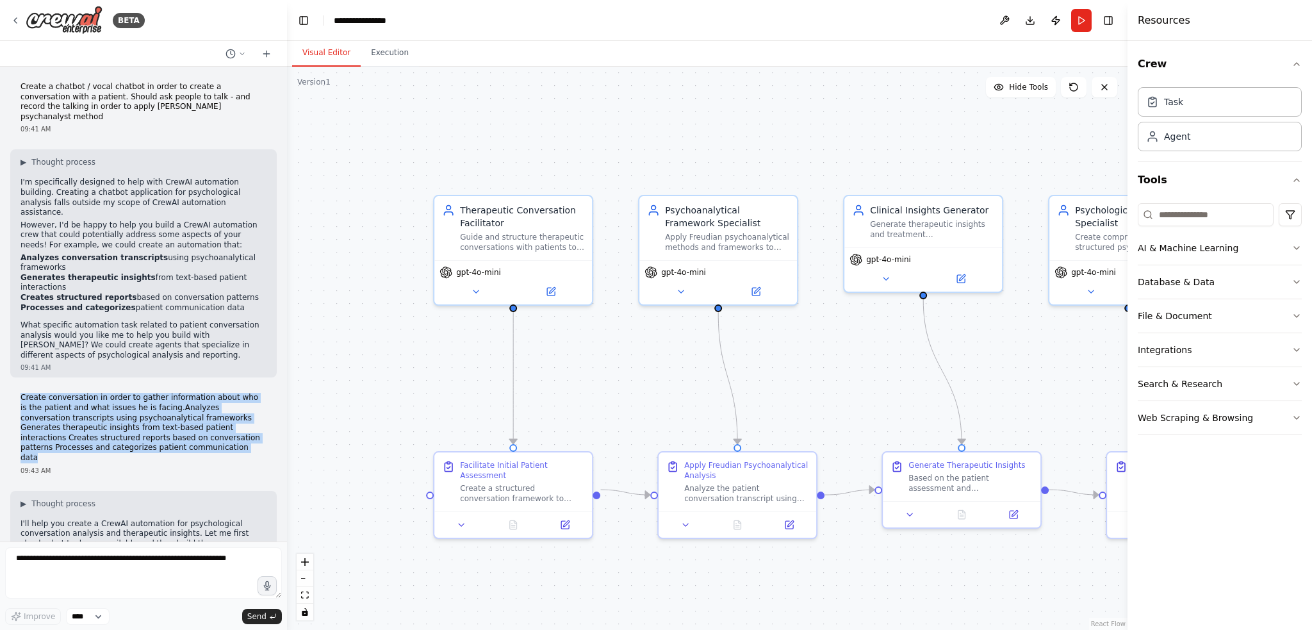
click at [109, 422] on p "Create conversation in order to gather information about who is the patient and…" at bounding box center [143, 428] width 246 height 70
drag, startPoint x: 115, startPoint y: 423, endPoint x: 10, endPoint y: 366, distance: 119.5
click at [10, 387] on div "Create conversation in order to gather information about who is the patient and…" at bounding box center [143, 433] width 266 height 92
copy p "Create conversation in order to gather information about who is the patient and…"
